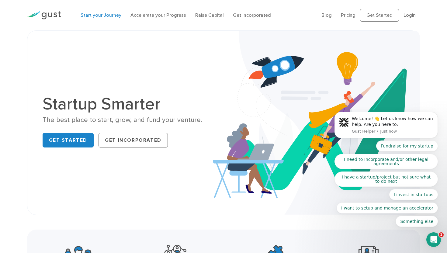
click at [107, 15] on link "Start your Journey" at bounding box center [101, 15] width 41 height 6
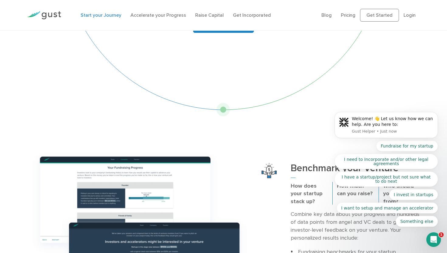
scroll to position [142, 0]
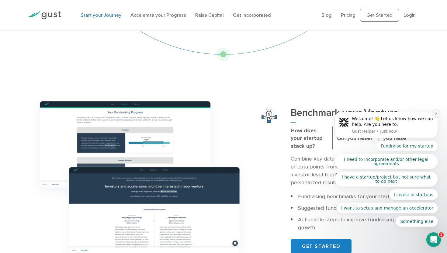
click at [435, 114] on icon "Dismiss notification" at bounding box center [436, 113] width 3 height 3
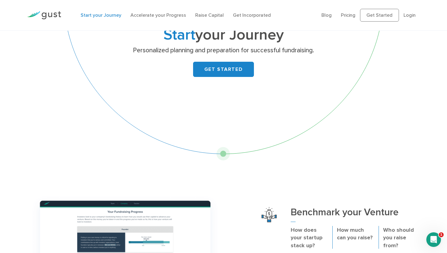
scroll to position [0, 0]
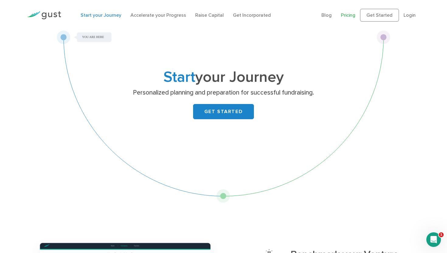
click at [351, 18] on link "Pricing" at bounding box center [348, 15] width 15 height 6
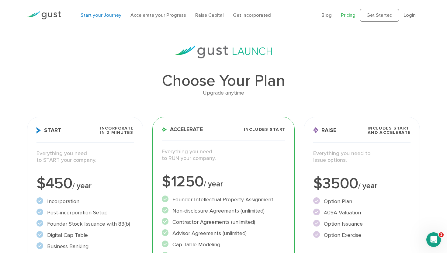
click at [108, 14] on link "Start your Journey" at bounding box center [101, 15] width 41 height 6
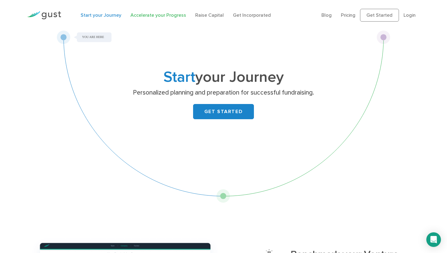
click at [151, 16] on link "Accelerate your Progress" at bounding box center [158, 15] width 56 height 6
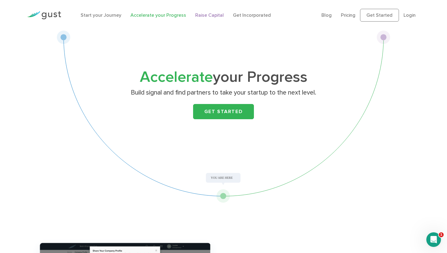
click at [199, 16] on link "Raise Capital" at bounding box center [209, 15] width 29 height 6
